Goal: Task Accomplishment & Management: Manage account settings

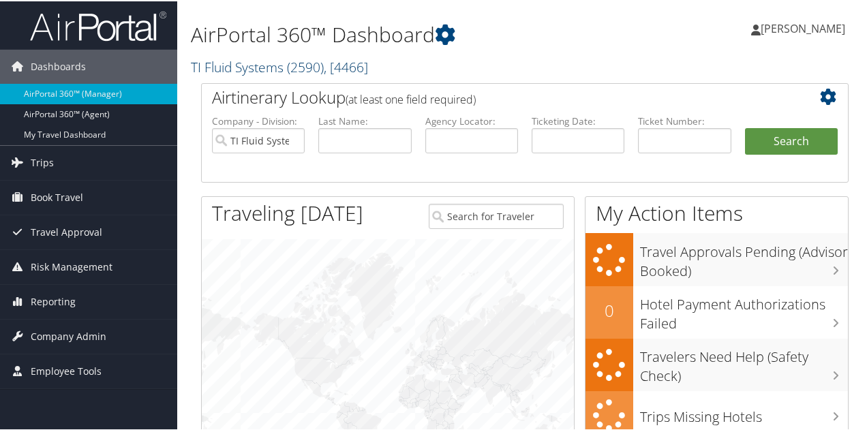
click at [247, 63] on link "TI Fluid Systems ( 2590 ) , [ 4466 ]" at bounding box center [279, 66] width 177 height 18
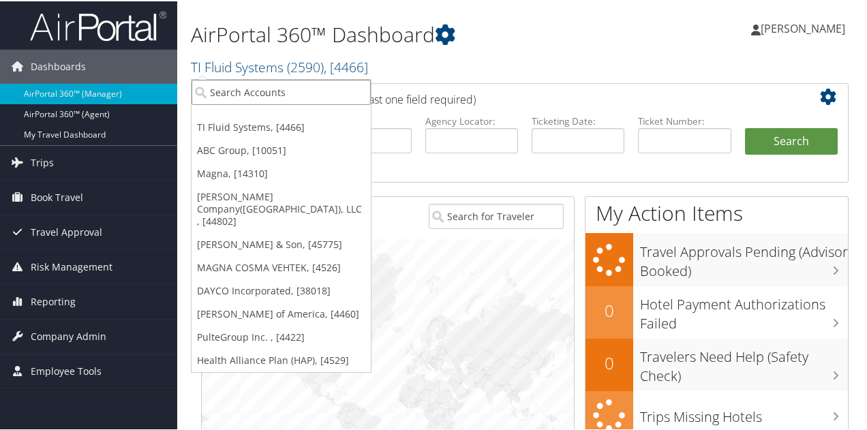
click at [245, 86] on input "search" at bounding box center [281, 90] width 179 height 25
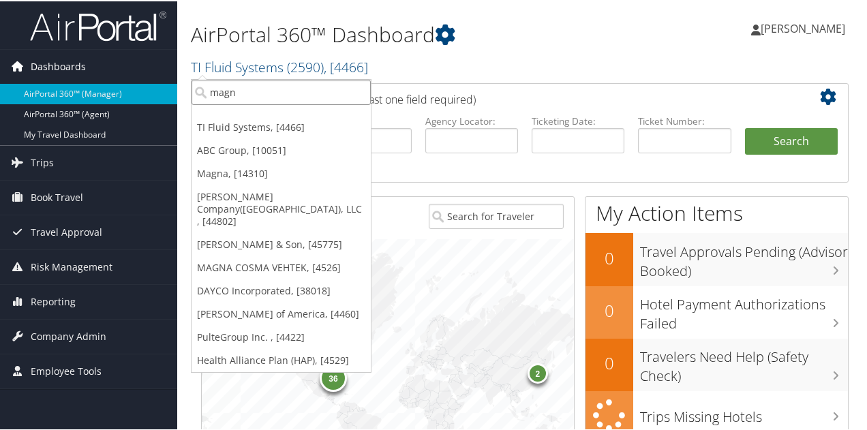
type input "magna"
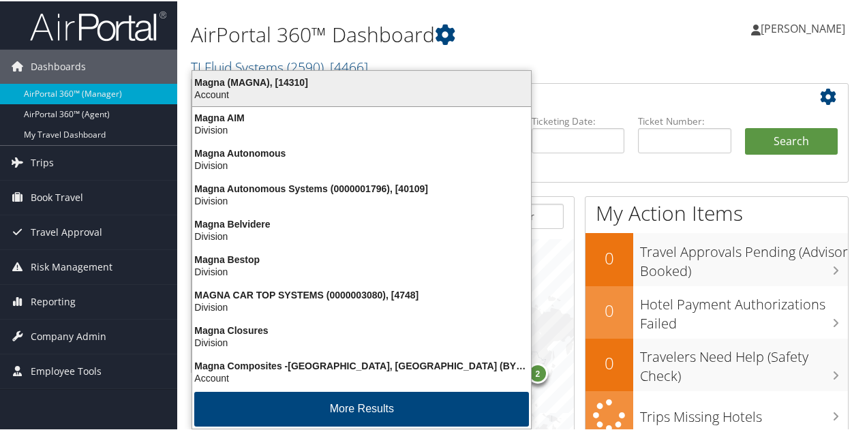
click at [217, 84] on div "Magna (MAGNA), [14310]" at bounding box center [361, 81] width 355 height 12
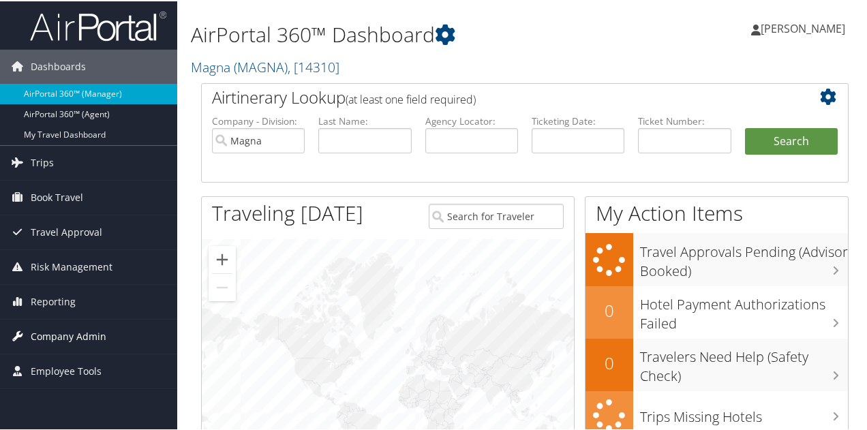
click at [68, 325] on span "Company Admin" at bounding box center [69, 335] width 76 height 34
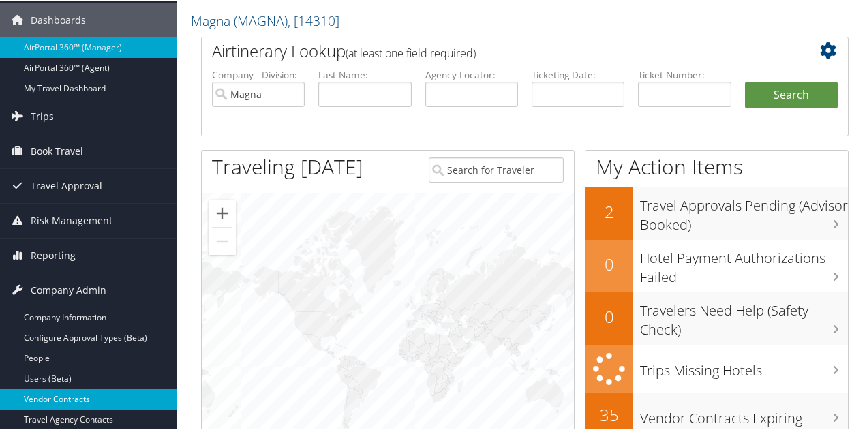
scroll to position [68, 0]
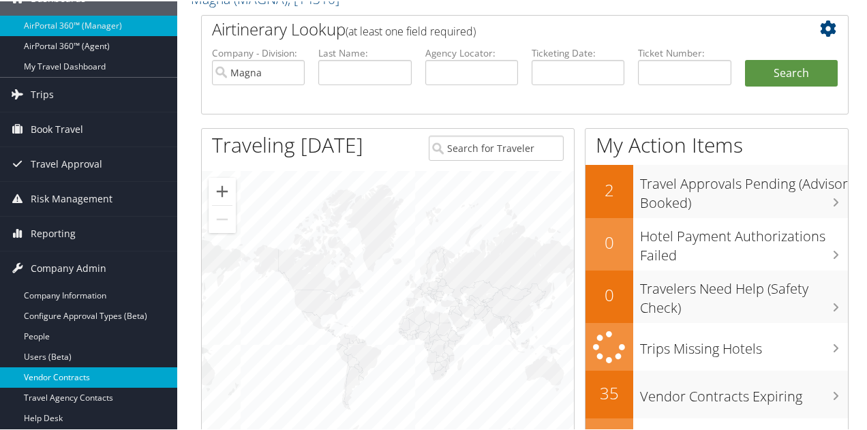
click at [79, 375] on link "Vendor Contracts" at bounding box center [88, 376] width 177 height 20
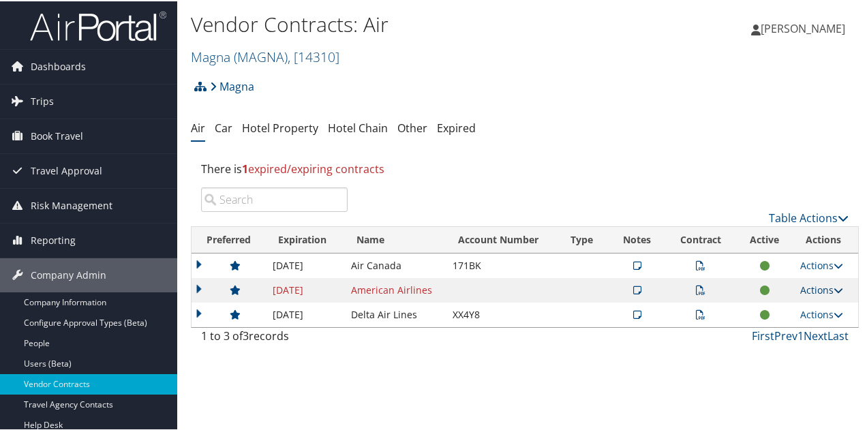
click at [817, 288] on link "Actions" at bounding box center [821, 288] width 43 height 13
click at [798, 353] on link "Edit Contract" at bounding box center [790, 355] width 91 height 23
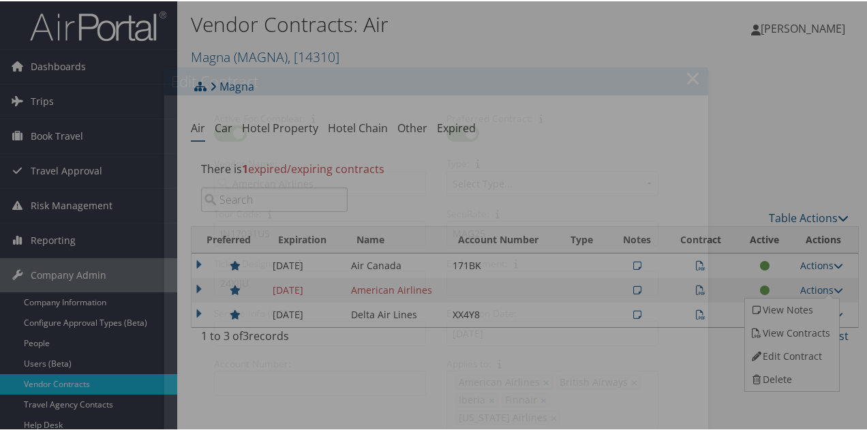
select select "[object Object]"
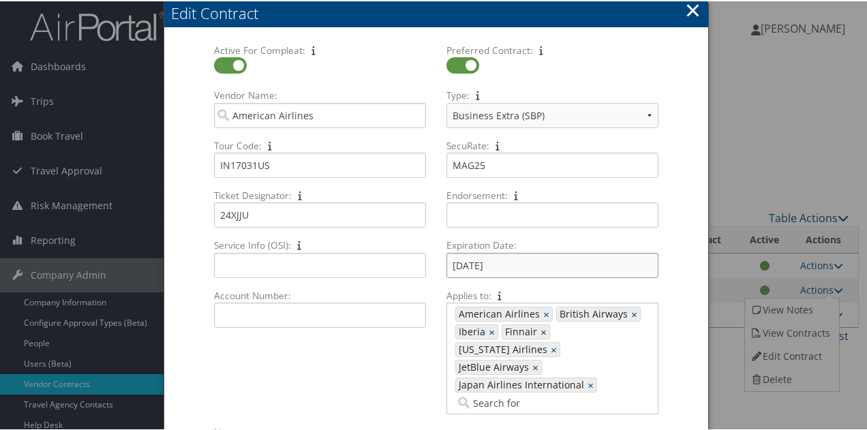
click at [462, 263] on input "[DATE]" at bounding box center [553, 264] width 212 height 25
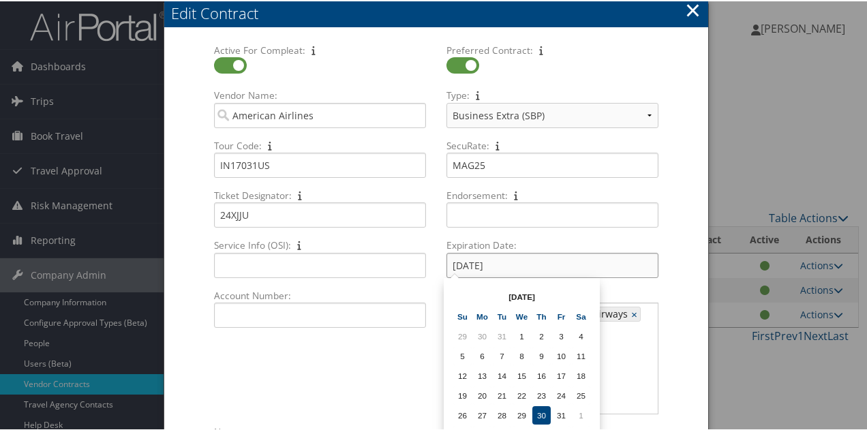
click at [473, 265] on input "01/30/2025" at bounding box center [553, 264] width 212 height 25
click at [509, 267] on input "01/31/2025" at bounding box center [553, 264] width 212 height 25
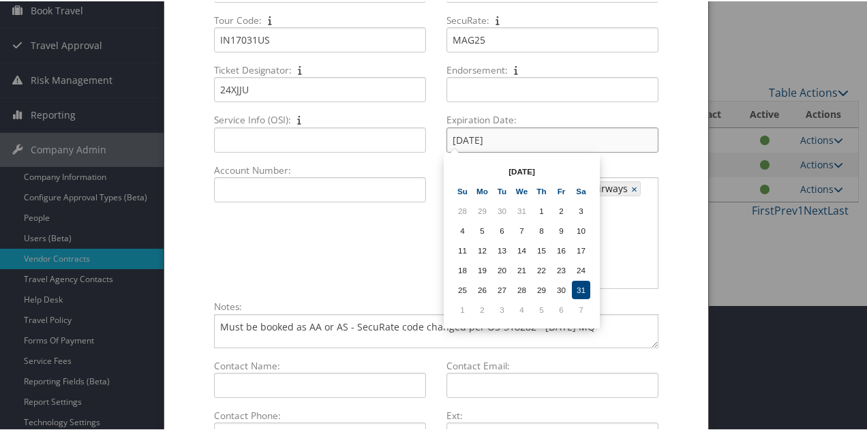
scroll to position [136, 0]
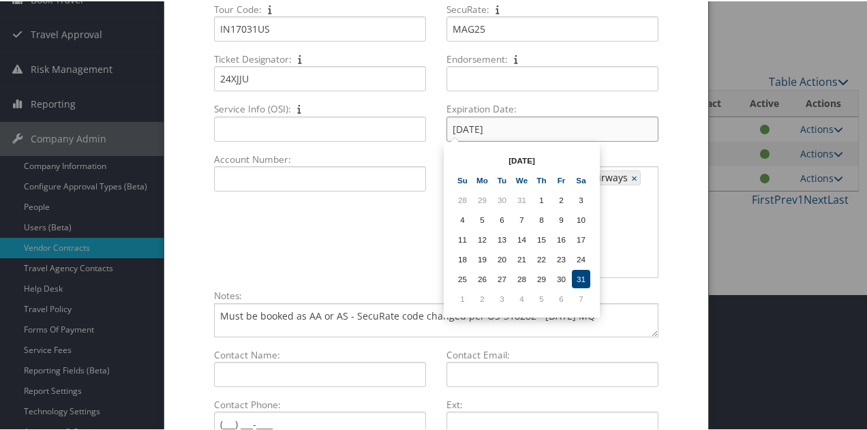
type input "01/31/2026"
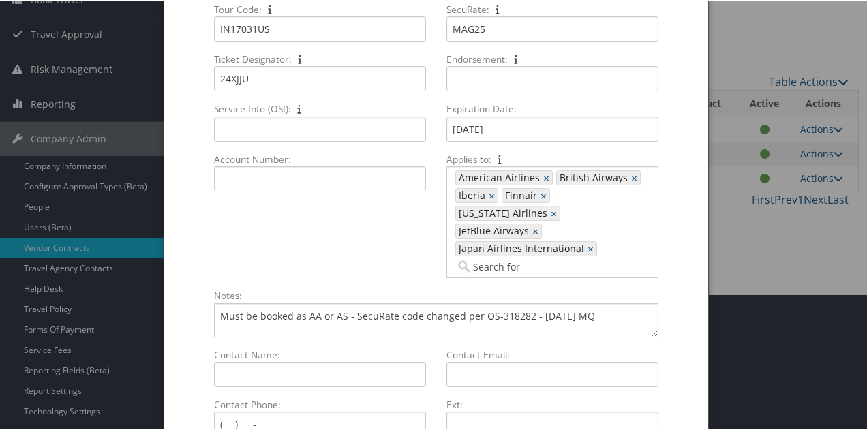
click at [365, 238] on div "Active For Compleat: Multiple values The selected items contain different value…" at bounding box center [436, 97] width 465 height 382
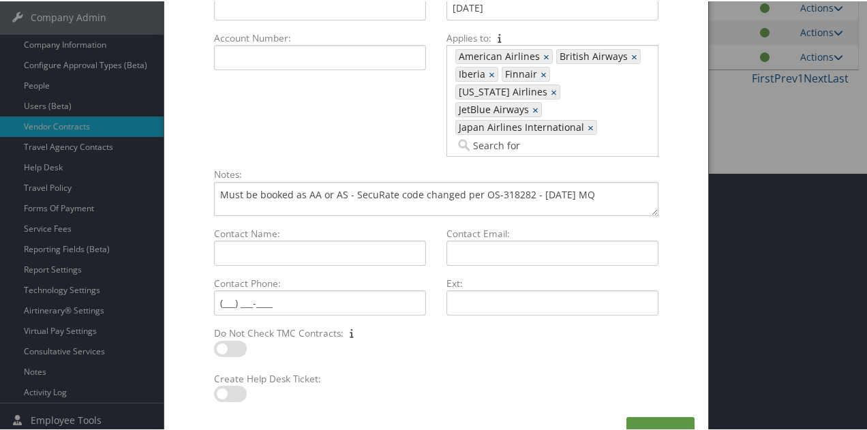
scroll to position [271, 0]
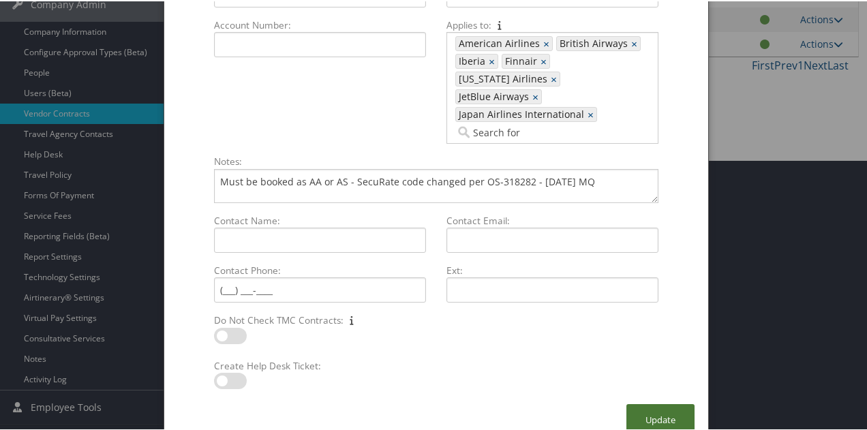
click at [648, 403] on button "Update" at bounding box center [660, 419] width 68 height 32
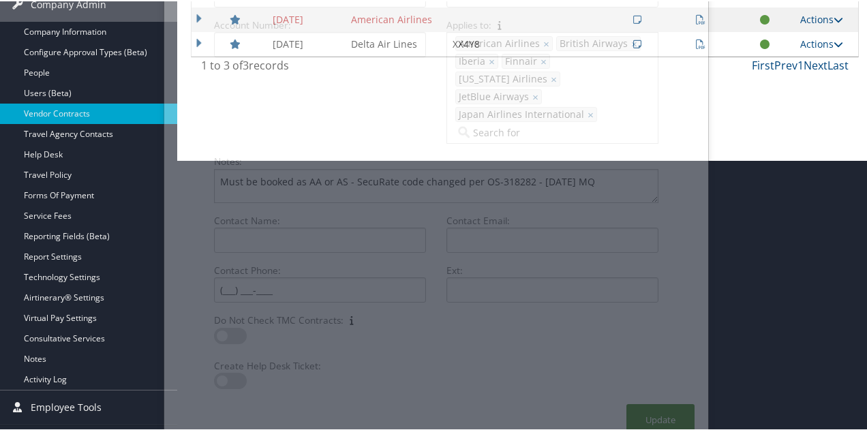
scroll to position [262, 0]
